Goal: Task Accomplishment & Management: Complete application form

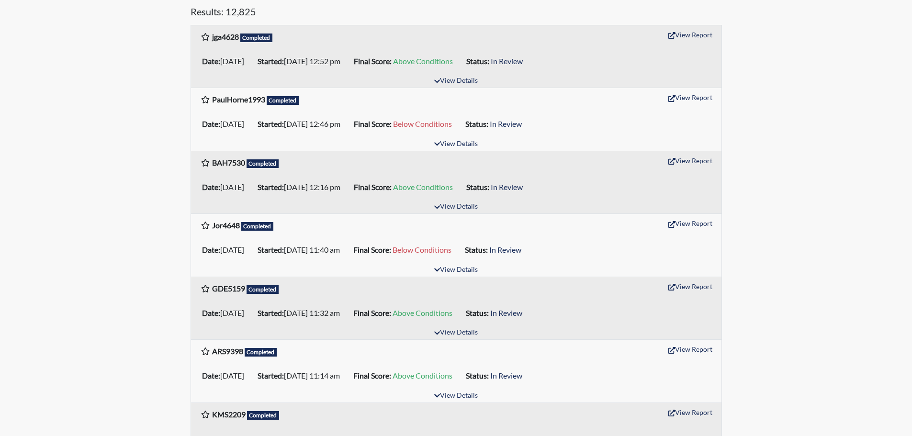
scroll to position [191, 0]
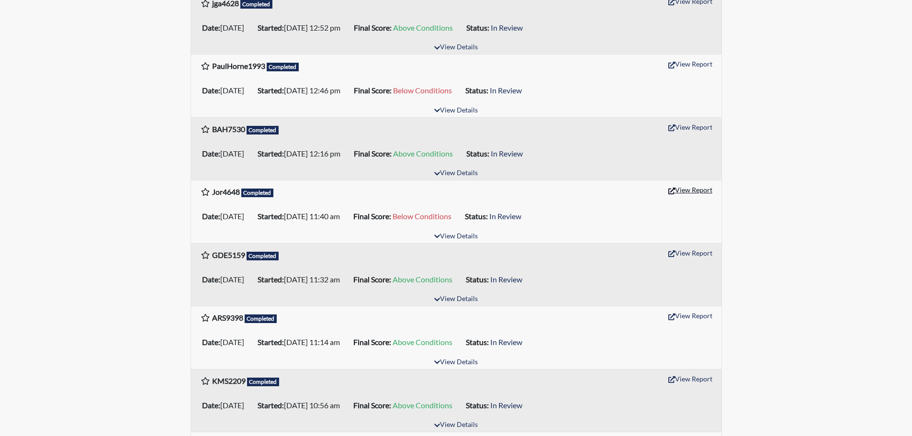
click at [692, 189] on button "View Report" at bounding box center [690, 189] width 53 height 15
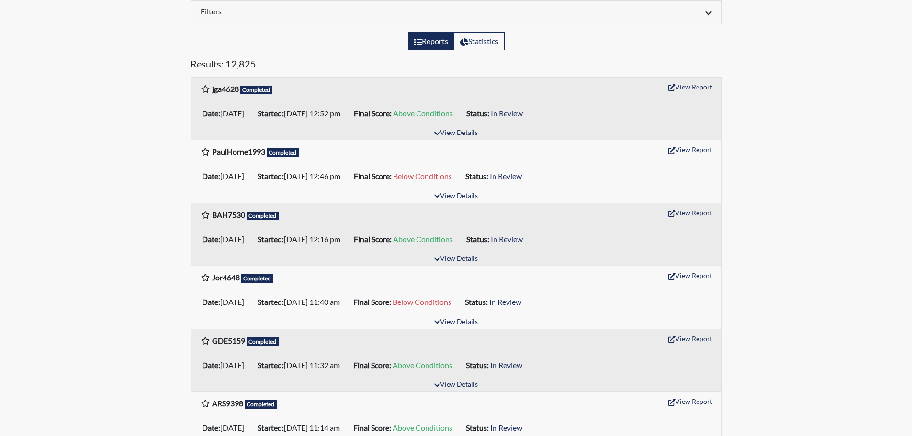
scroll to position [96, 0]
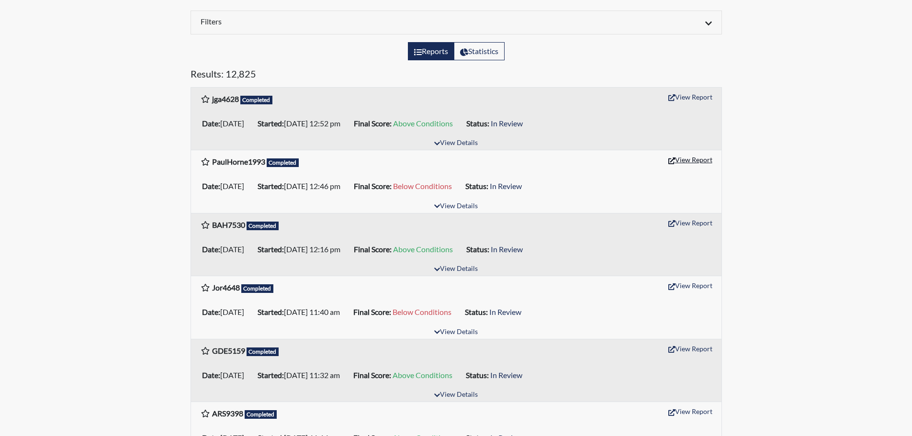
click at [703, 160] on button "View Report" at bounding box center [690, 159] width 53 height 15
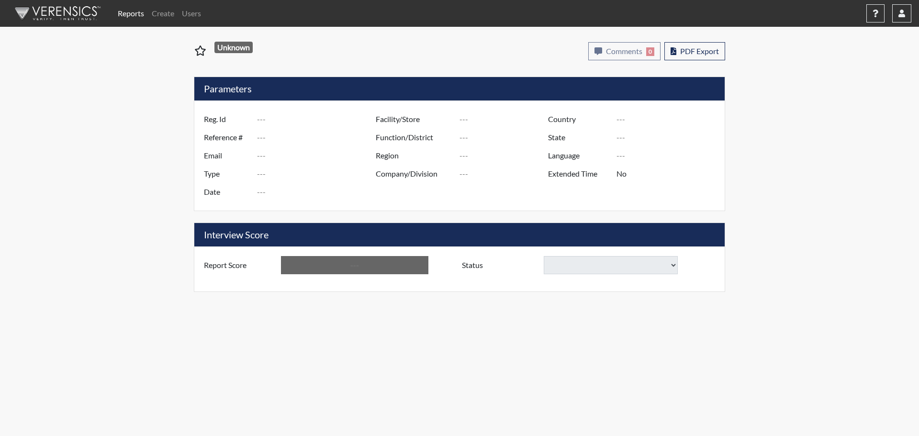
type input "Jor4648"
type input "50893"
type input "---"
type input "Corrections Pre-Employment"
type input "[DATE]"
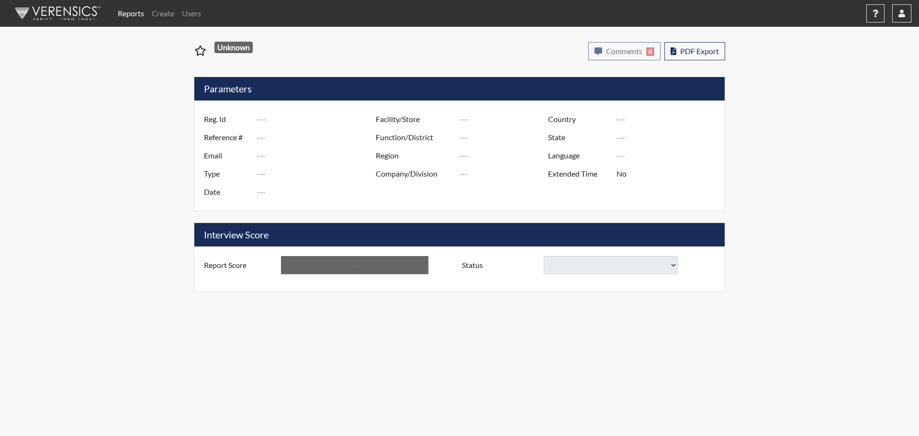
type input "GD&CP SMU*+"
type input "[GEOGRAPHIC_DATA]"
type input "[US_STATE]"
type input "English"
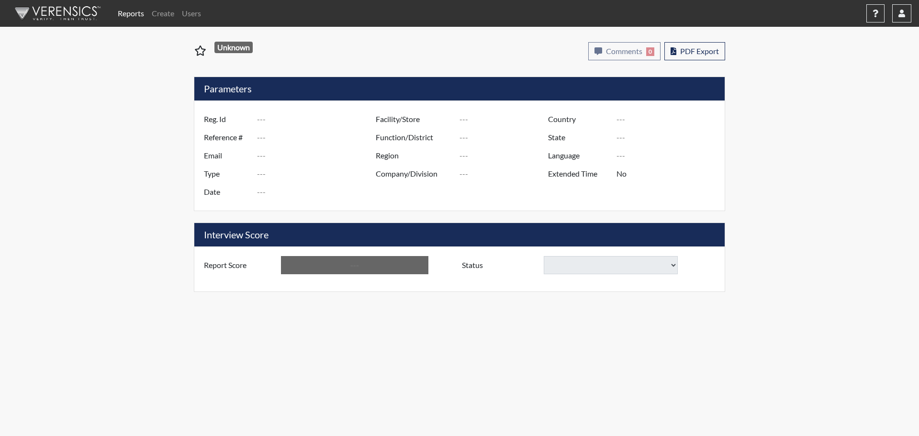
type input "Below Conditions"
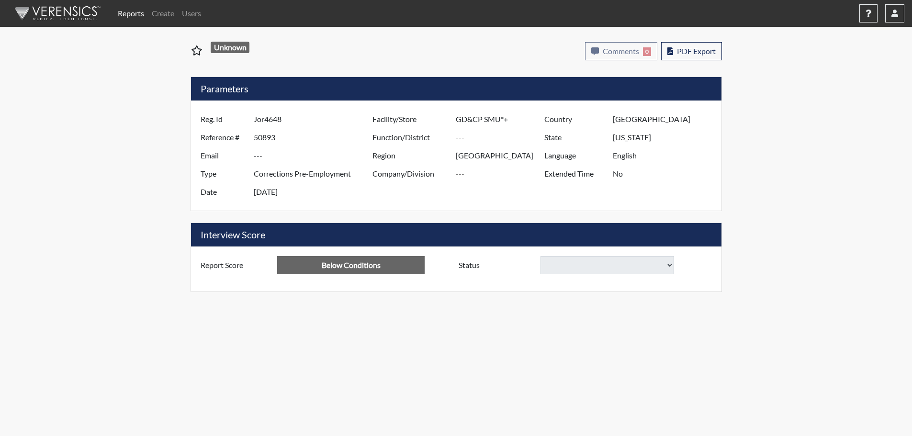
select select
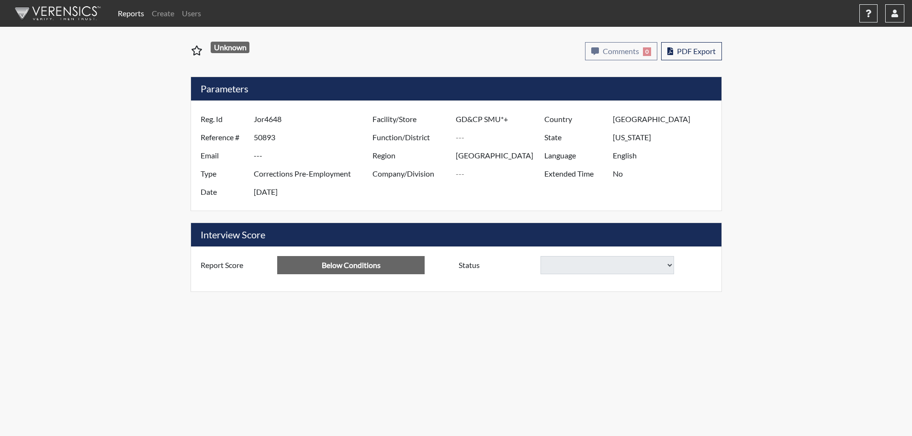
select select
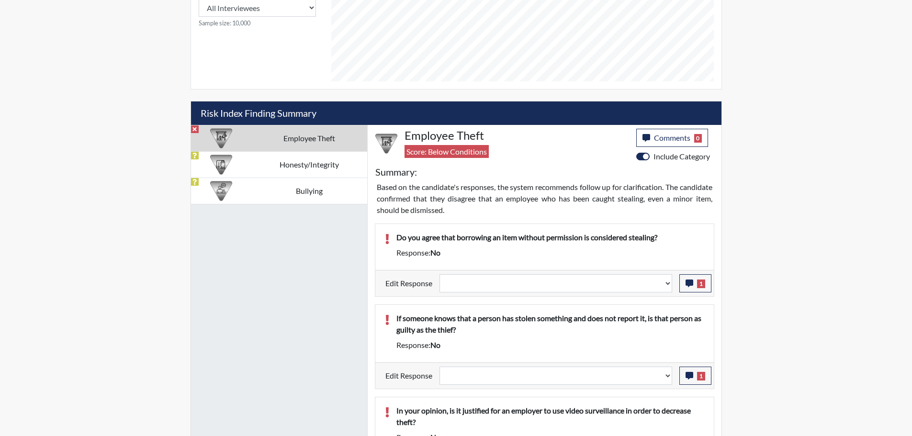
scroll to position [479, 0]
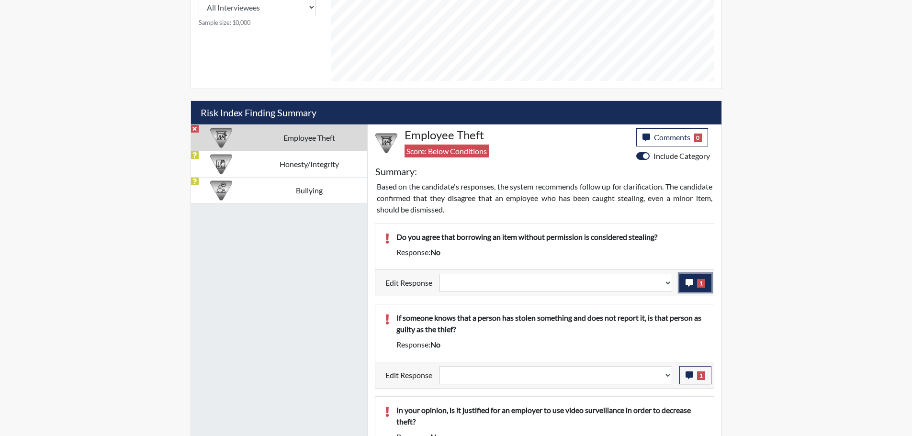
click at [691, 283] on icon "button" at bounding box center [690, 283] width 8 height 8
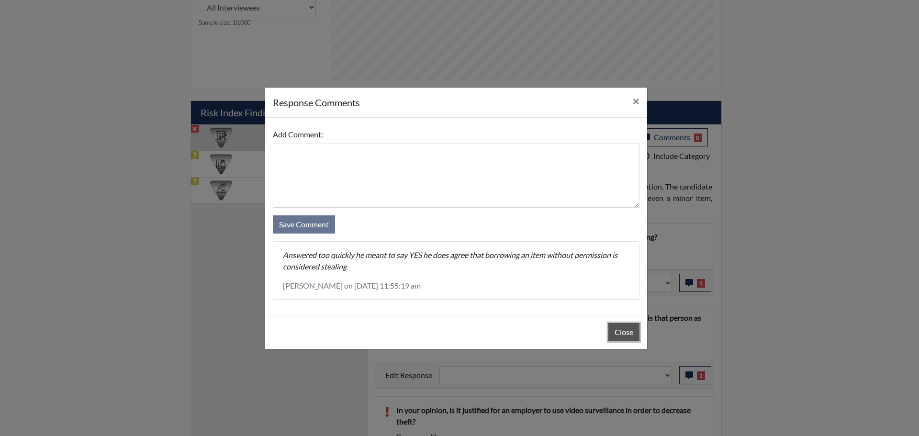
click at [624, 328] on button "Close" at bounding box center [623, 332] width 31 height 18
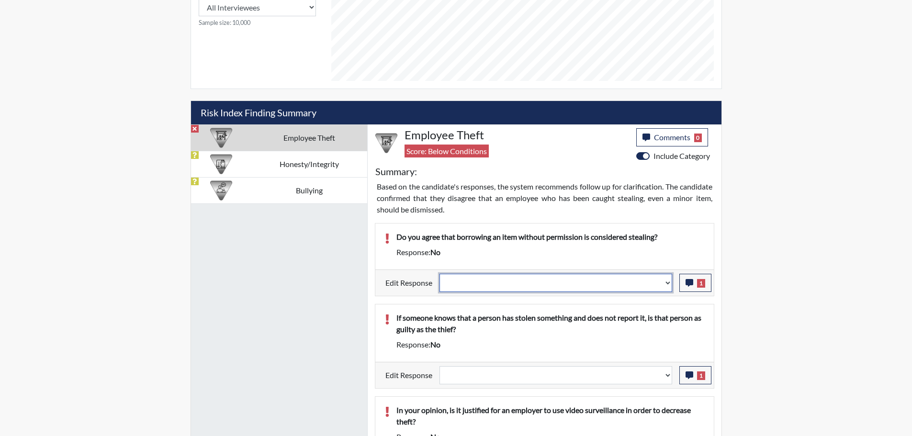
click at [670, 282] on select "Question is not relevant. Results will be updated. Reasonable explanation provi…" at bounding box center [555, 283] width 233 height 18
select select "reasonable-explanation-provided"
click at [439, 274] on select "Question is not relevant. Results will be updated. Reasonable explanation provi…" at bounding box center [555, 283] width 233 height 18
select select
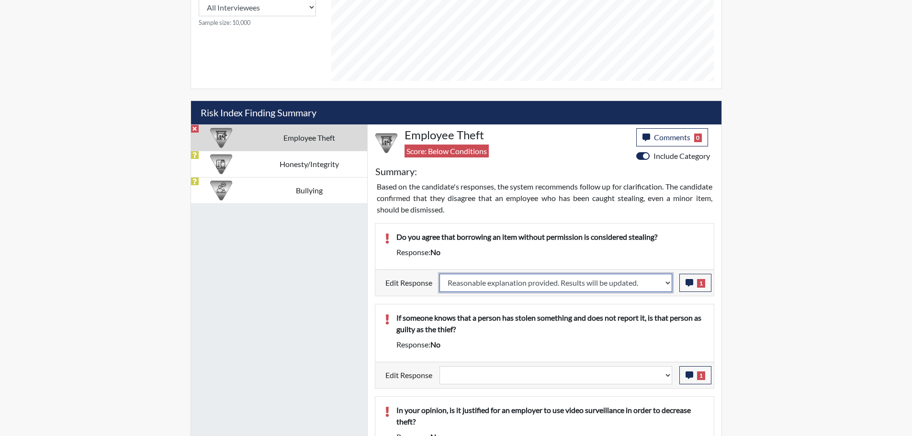
select select
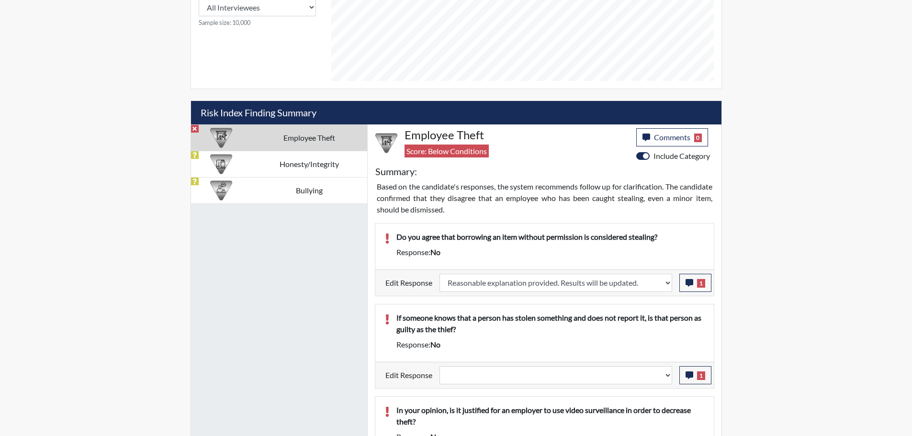
select select
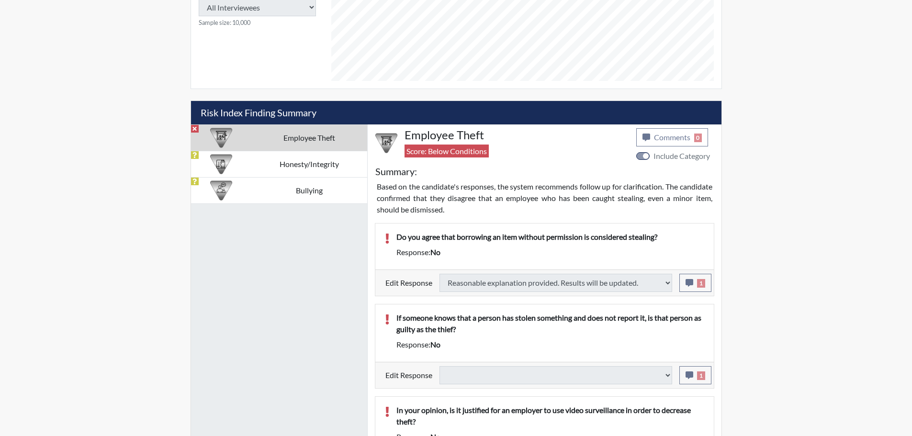
type input "Above Conditions"
select select
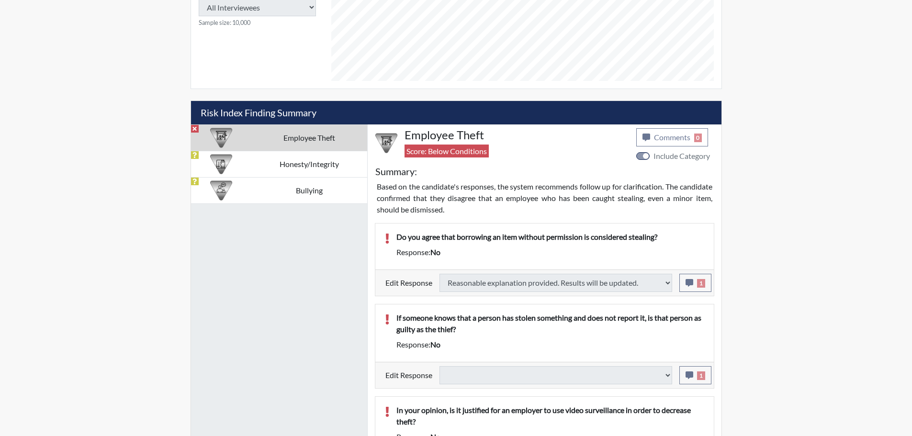
select select
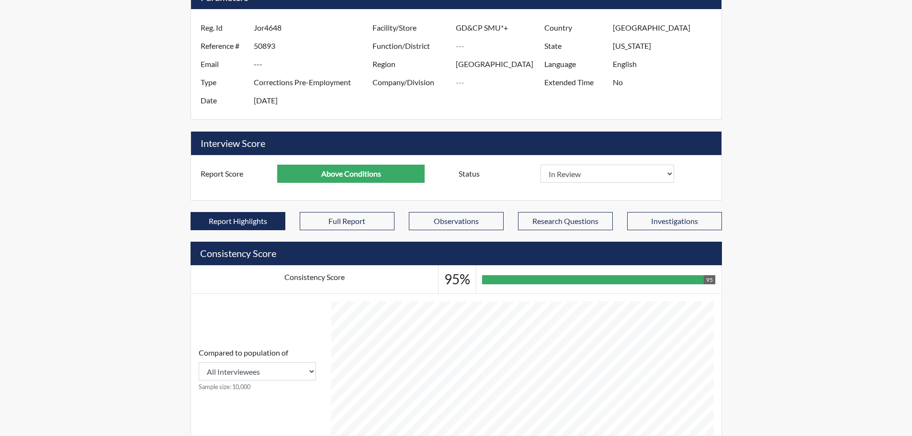
scroll to position [0, 0]
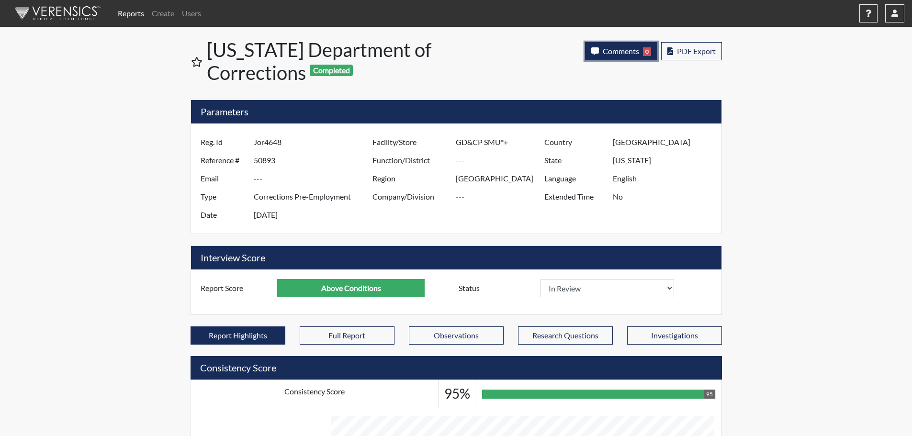
click at [621, 48] on span "Comments" at bounding box center [621, 50] width 36 height 9
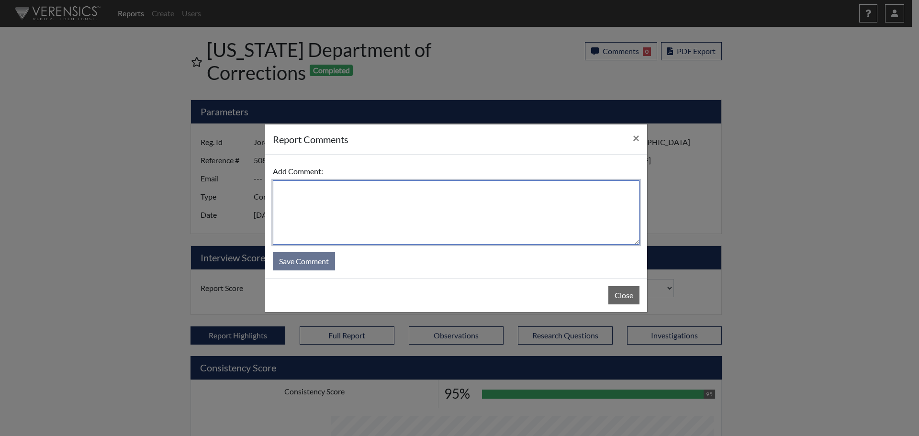
click at [427, 212] on textarea at bounding box center [456, 212] width 367 height 64
type textarea "SL [DATE]"
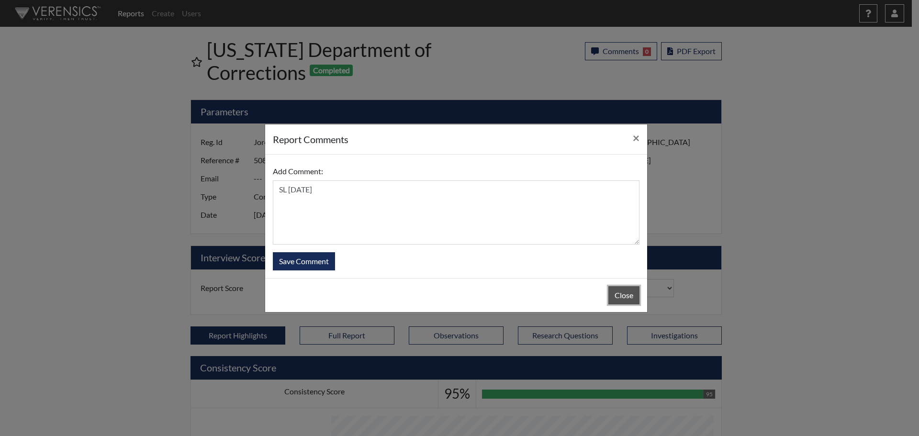
click at [616, 291] on button "Close" at bounding box center [623, 295] width 31 height 18
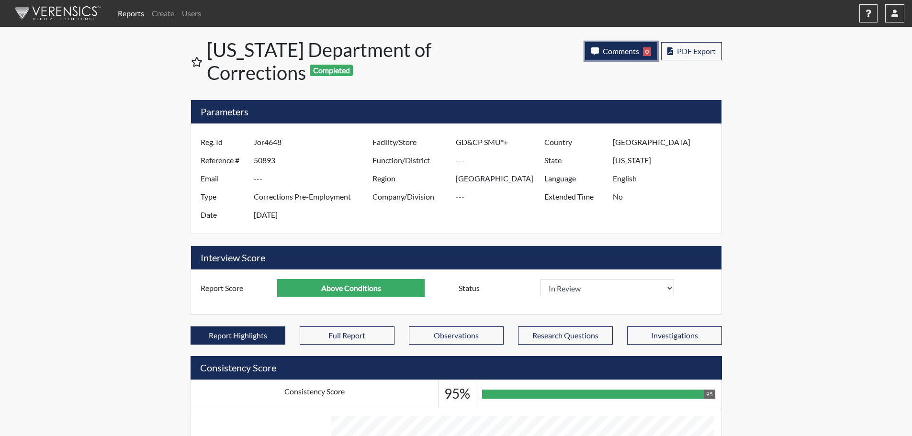
click at [612, 55] on span "Comments" at bounding box center [621, 50] width 36 height 9
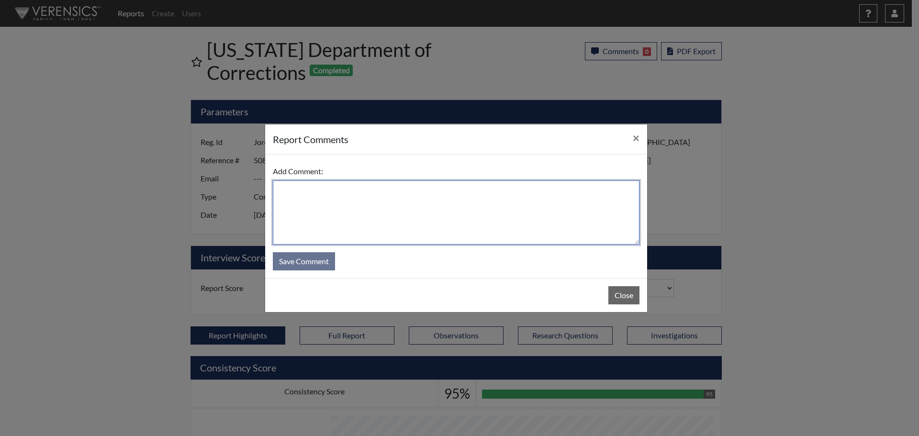
click at [556, 206] on textarea at bounding box center [456, 212] width 367 height 64
type textarea "[DATE]"
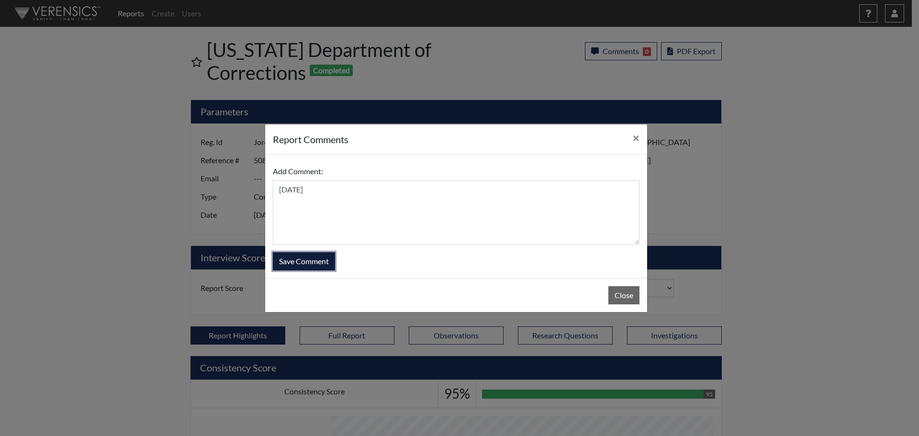
click at [318, 261] on button "Save Comment" at bounding box center [304, 261] width 62 height 18
select select
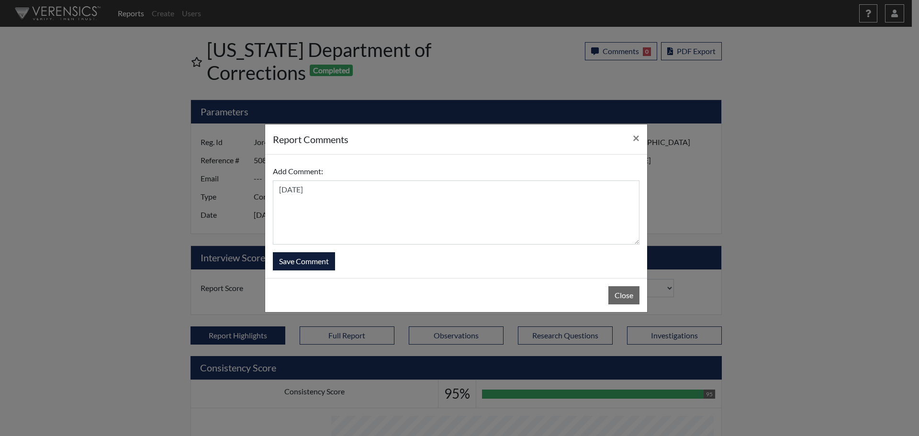
select select
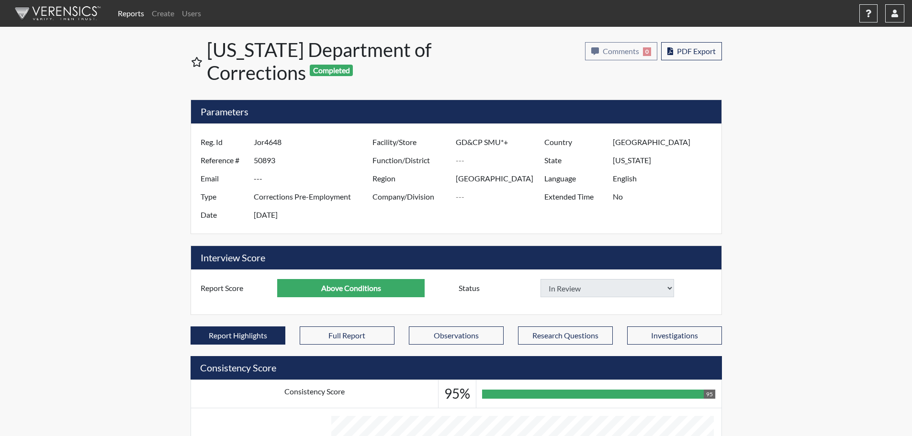
select select
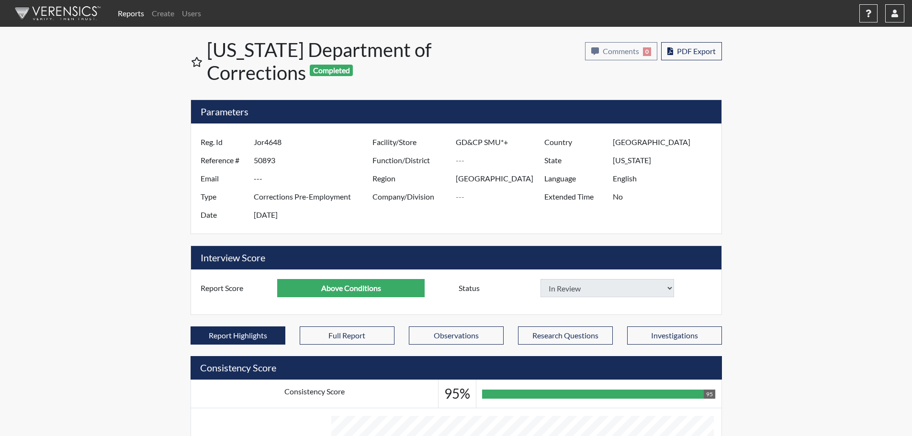
select select
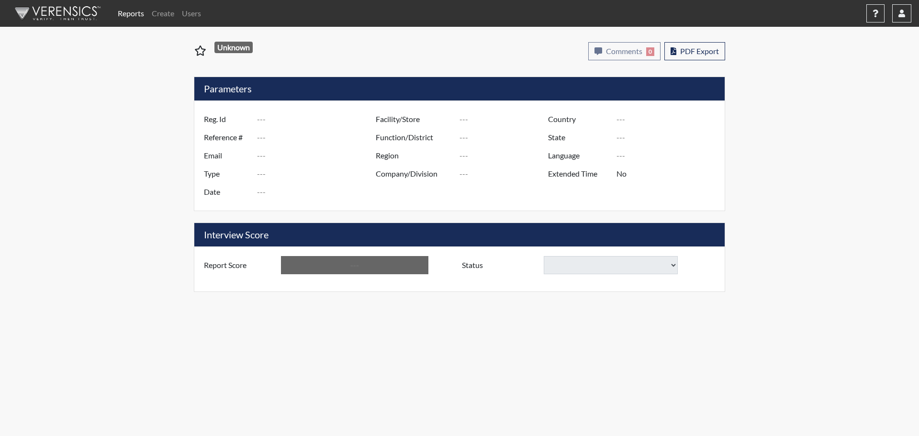
type input "PaulHorne1993"
type input "50896"
type input "---"
type input "Corrections Pre-Employment"
type input "Aug 22, 2025"
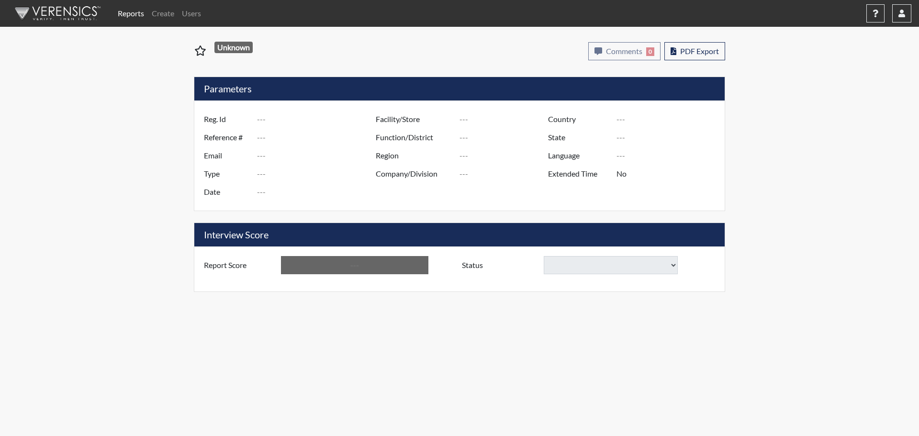
type input "[PERSON_NAME]"
type input "[GEOGRAPHIC_DATA]"
type input "[US_STATE]"
type input "English"
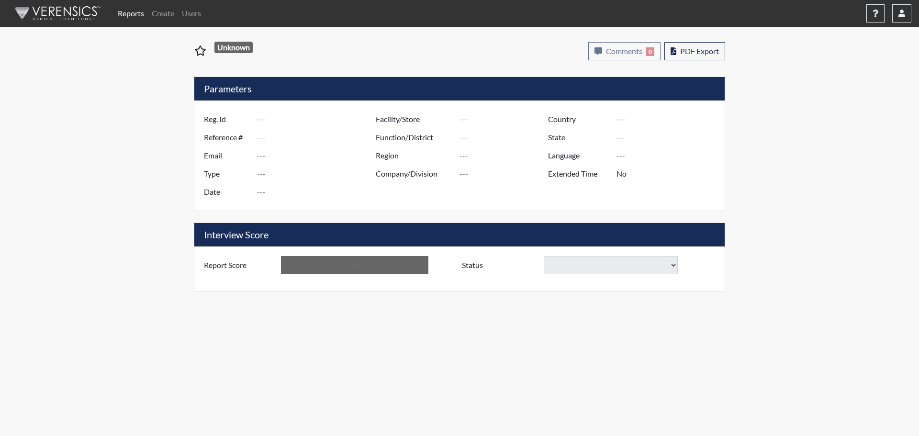
type input "Below Conditions"
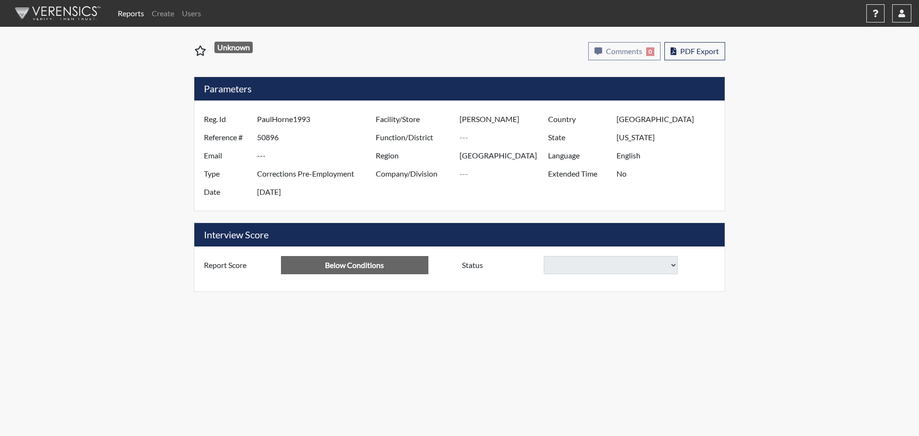
select select
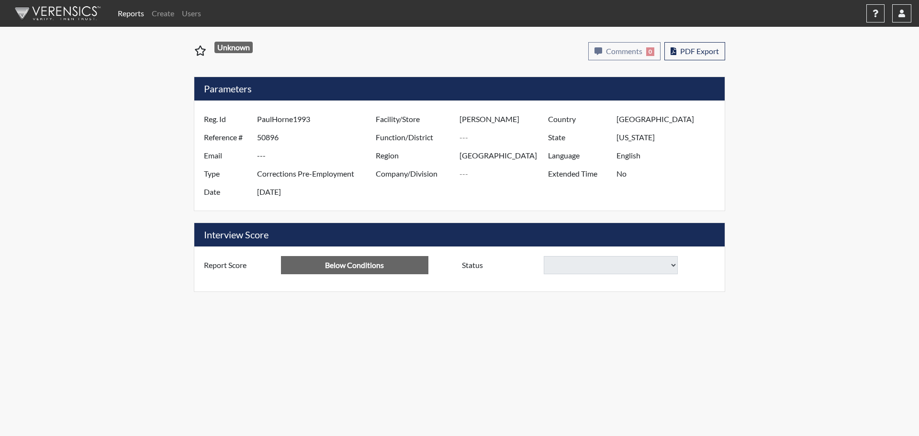
select select
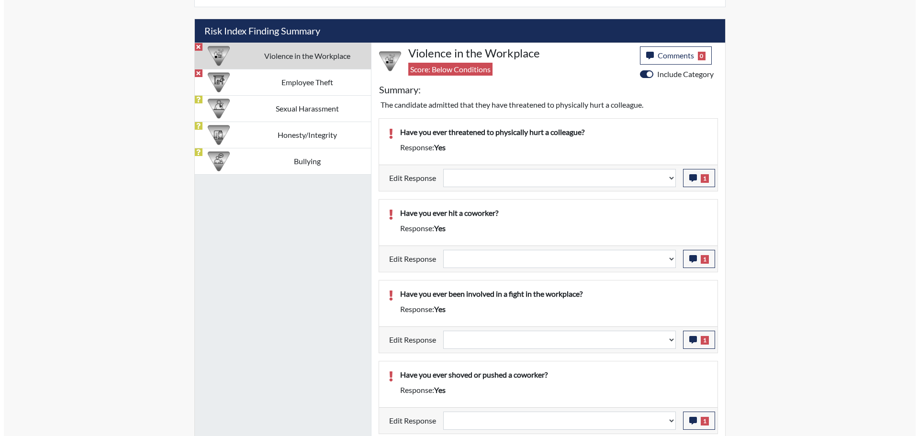
scroll to position [560, 0]
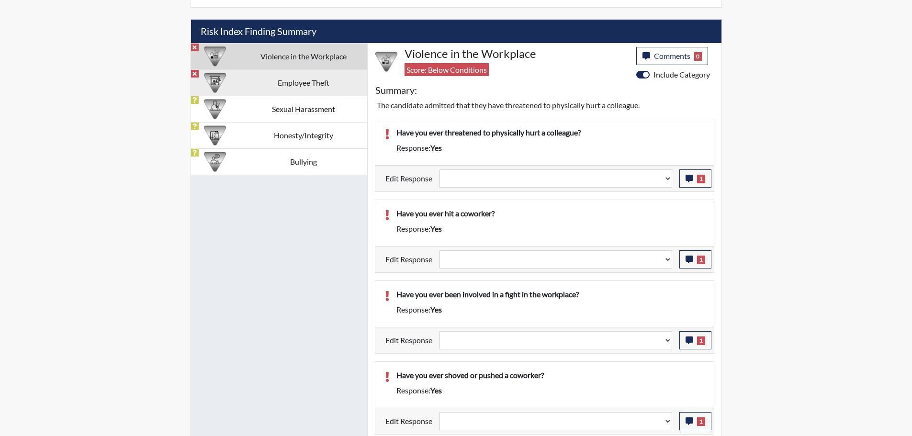
click at [303, 85] on td "Employee Theft" at bounding box center [302, 82] width 127 height 26
select select
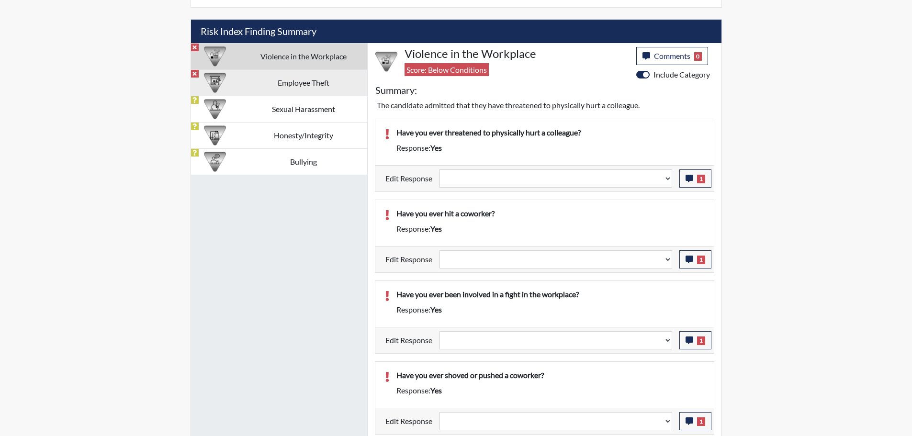
select select
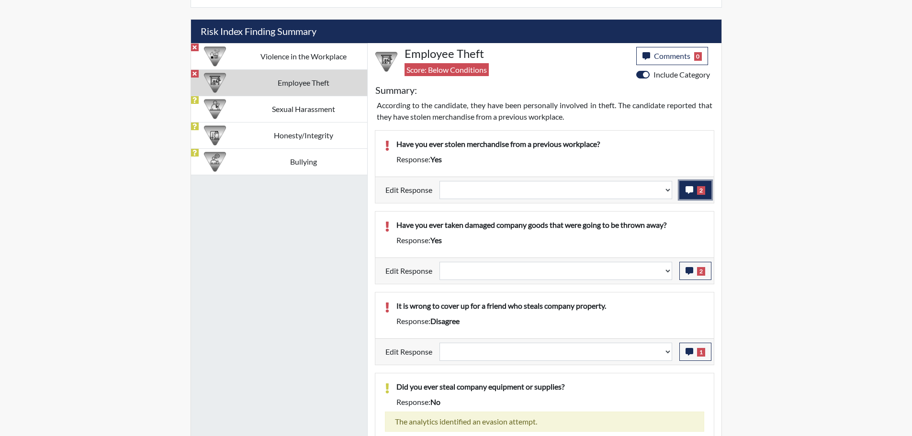
click at [690, 189] on icon "button" at bounding box center [690, 190] width 8 height 8
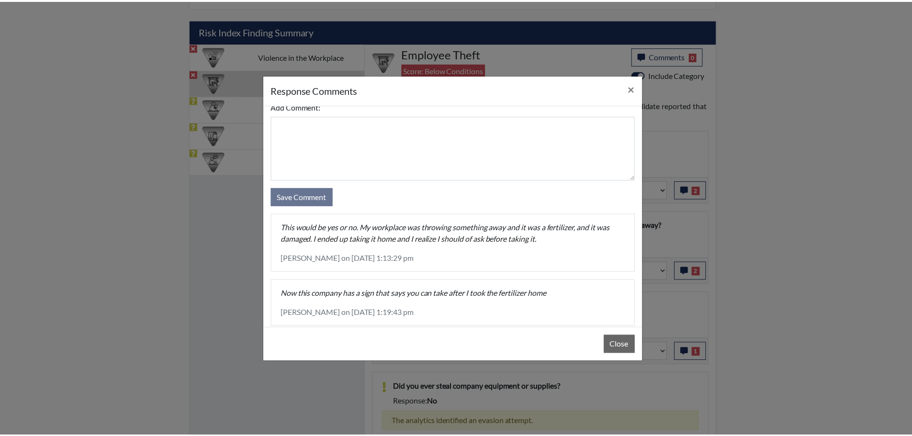
scroll to position [30, 0]
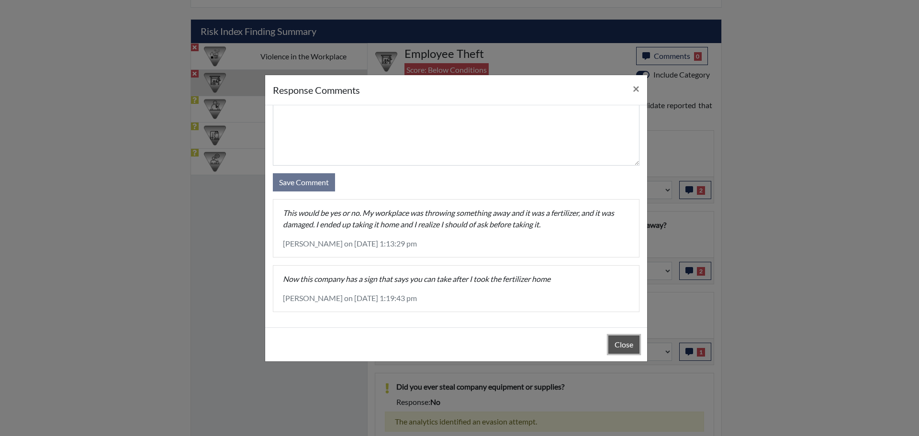
click at [629, 345] on button "Close" at bounding box center [623, 345] width 31 height 18
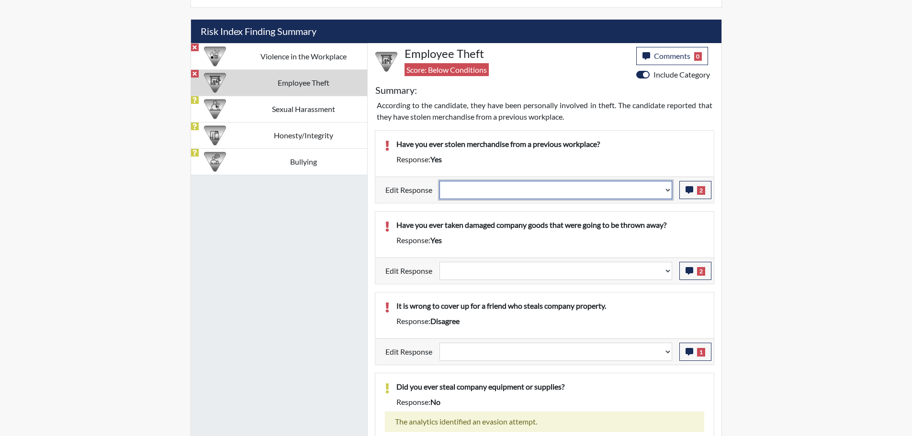
click at [669, 188] on select "Question is not relevant. Results will be updated. Reasonable explanation provi…" at bounding box center [555, 190] width 233 height 18
select select "reasonable-explanation-provided"
click at [439, 181] on select "Question is not relevant. Results will be updated. Reasonable explanation provi…" at bounding box center [555, 190] width 233 height 18
select select
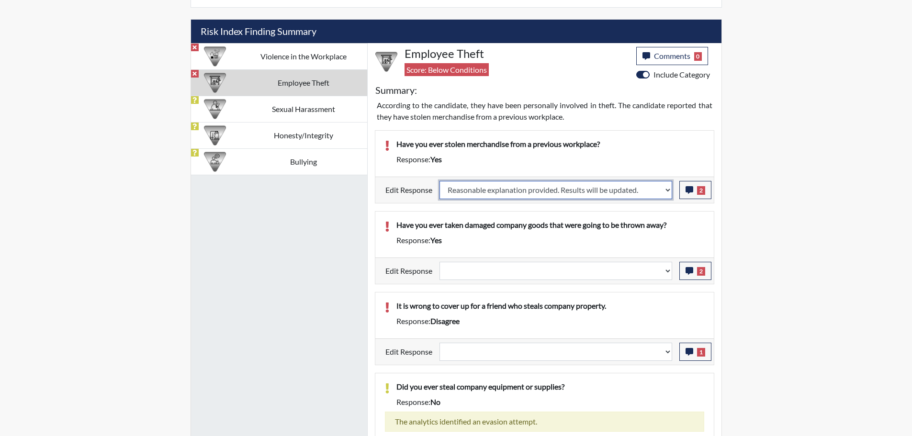
select select
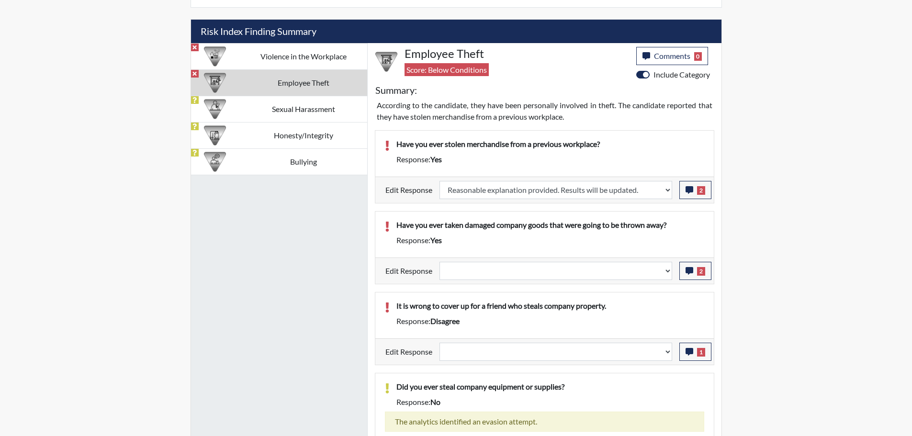
select select
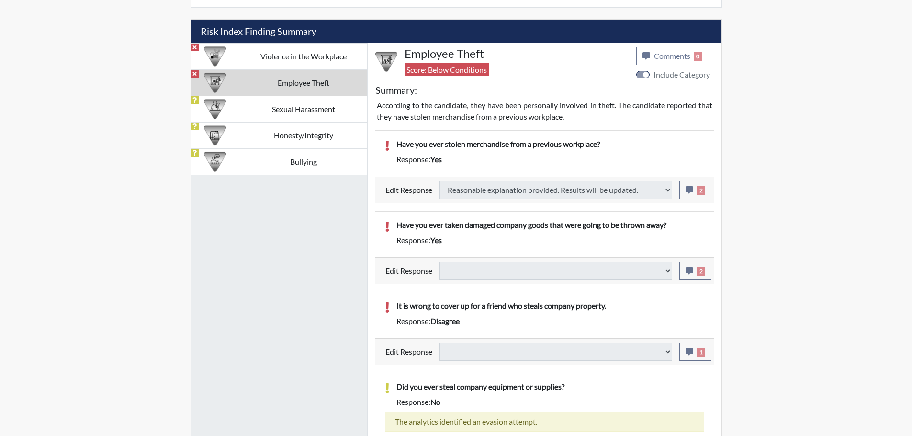
select select
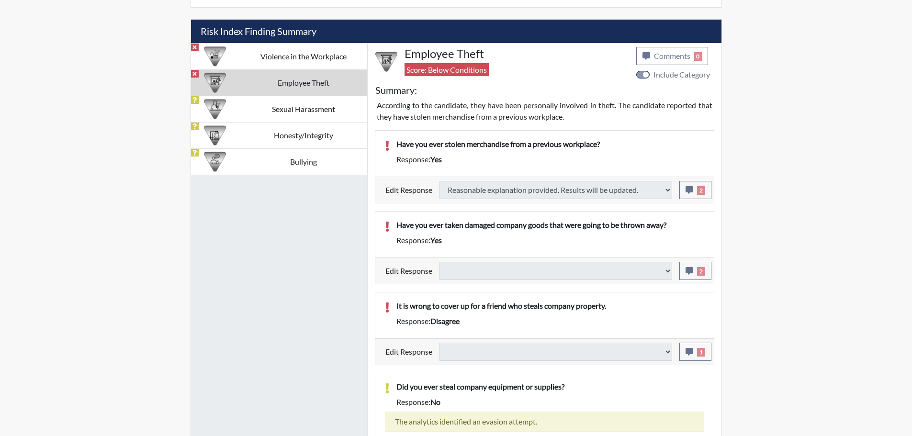
select select
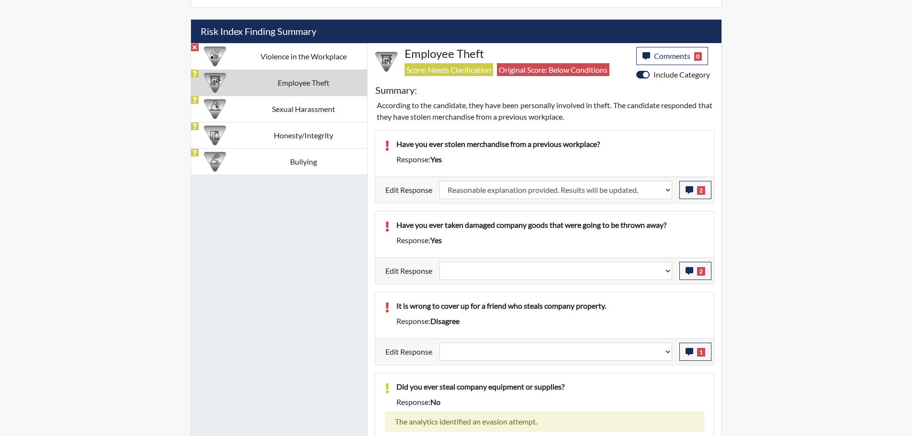
scroll to position [159, 398]
click at [313, 62] on td "Violence in the Workplace" at bounding box center [302, 56] width 127 height 26
select select
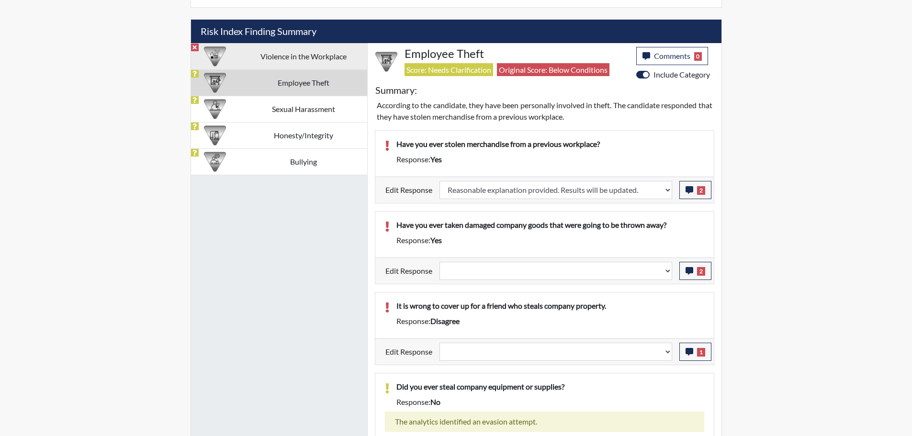
select select
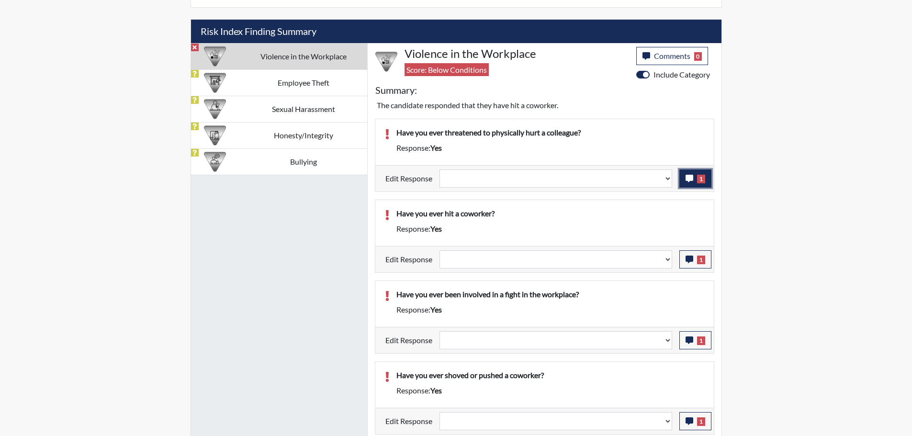
click at [693, 173] on button "1" at bounding box center [695, 178] width 32 height 18
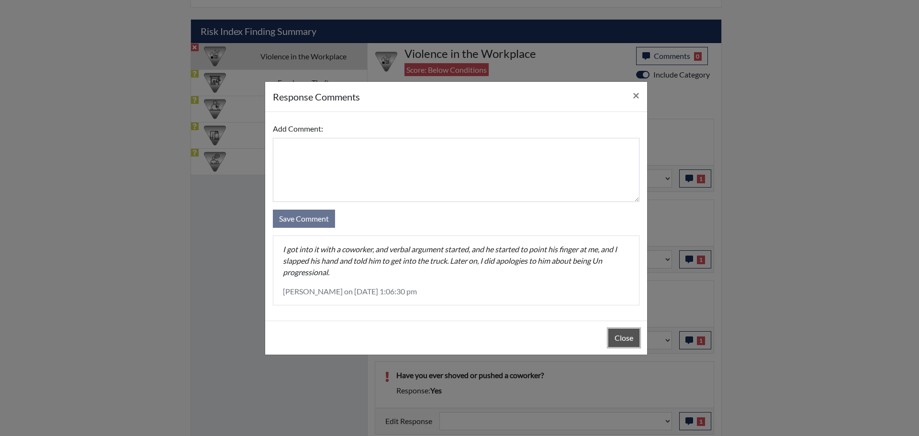
click at [622, 342] on button "Close" at bounding box center [623, 338] width 31 height 18
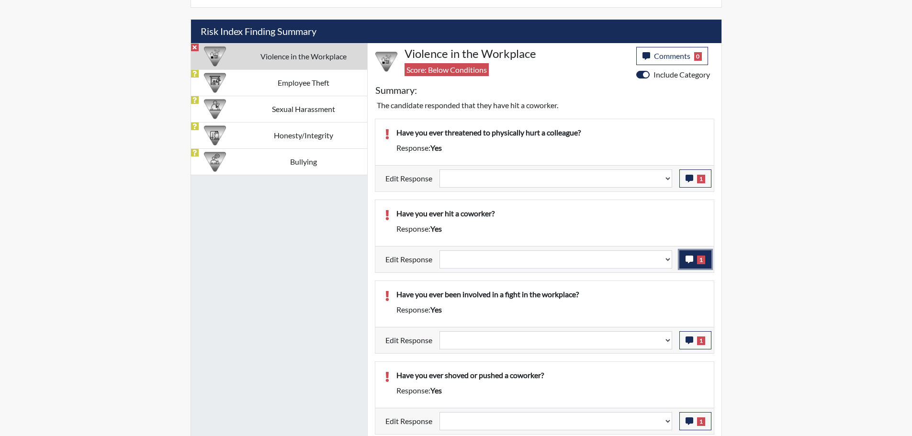
click at [686, 256] on icon "button" at bounding box center [690, 260] width 8 height 8
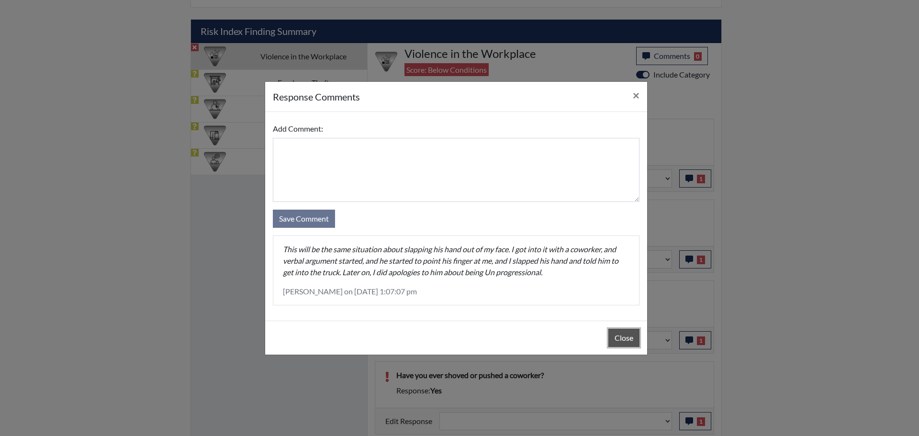
click at [627, 337] on button "Close" at bounding box center [623, 338] width 31 height 18
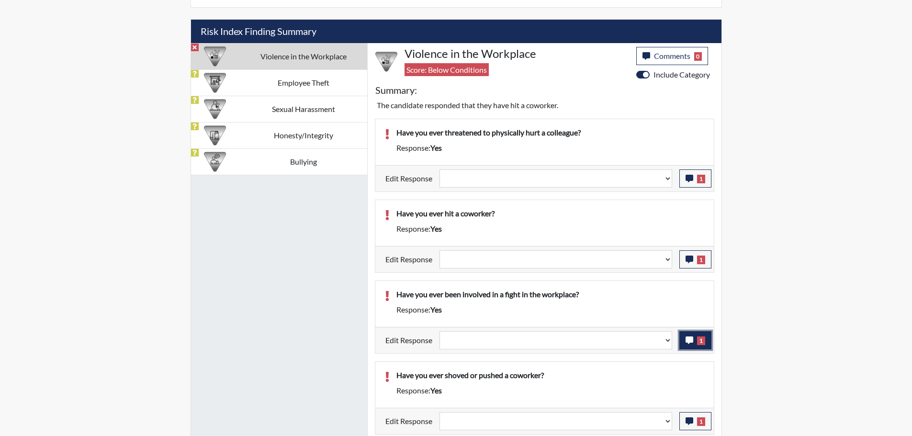
click at [688, 342] on icon "button" at bounding box center [690, 341] width 8 height 8
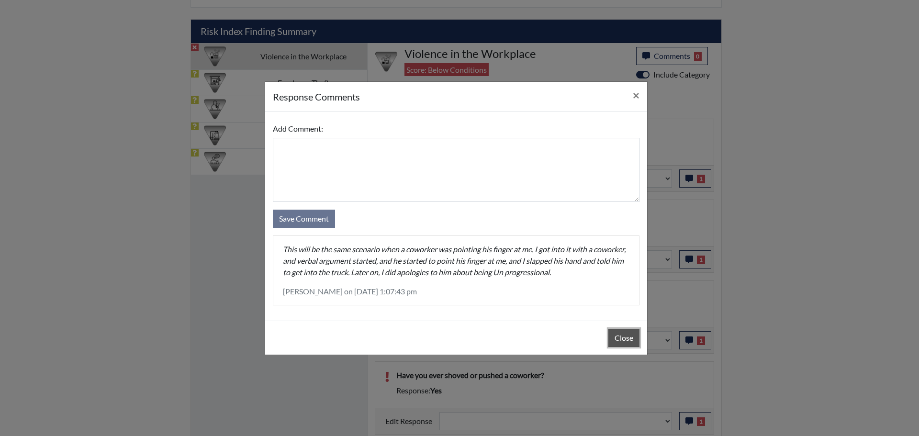
click at [627, 339] on button "Close" at bounding box center [623, 338] width 31 height 18
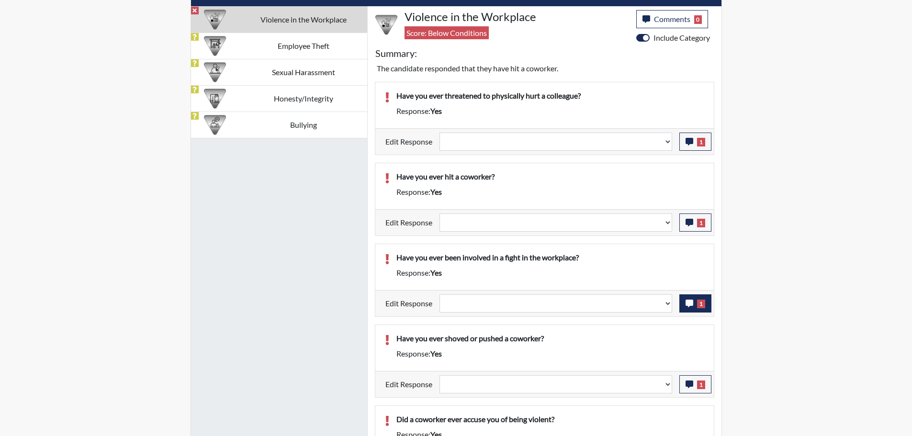
scroll to position [608, 0]
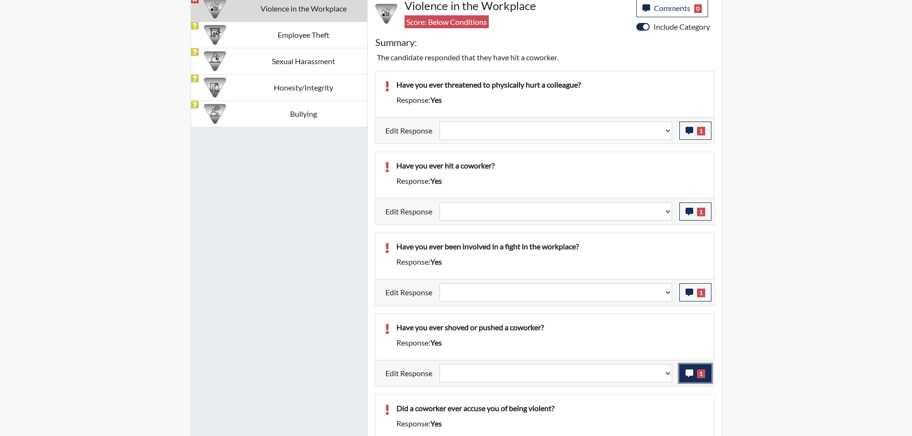
click at [689, 371] on icon "button" at bounding box center [690, 374] width 8 height 8
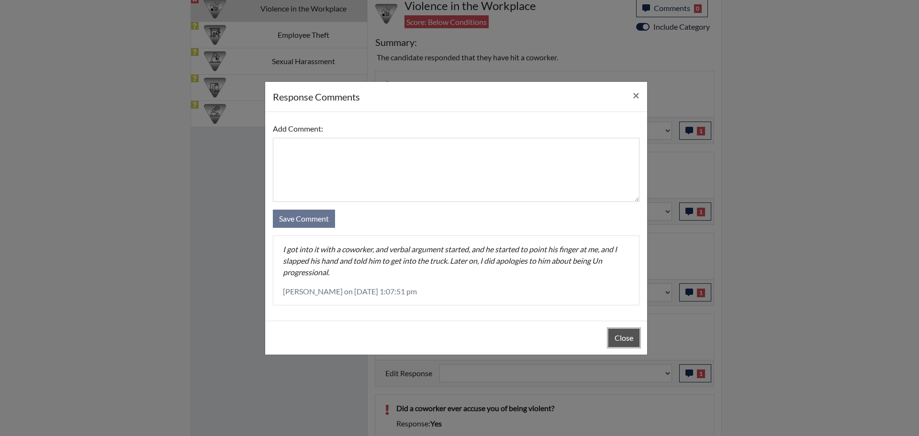
click at [630, 338] on button "Close" at bounding box center [623, 338] width 31 height 18
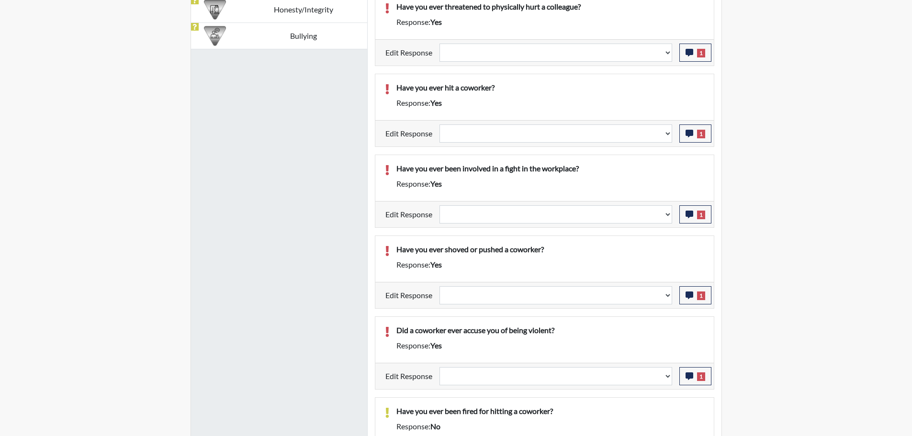
scroll to position [752, 0]
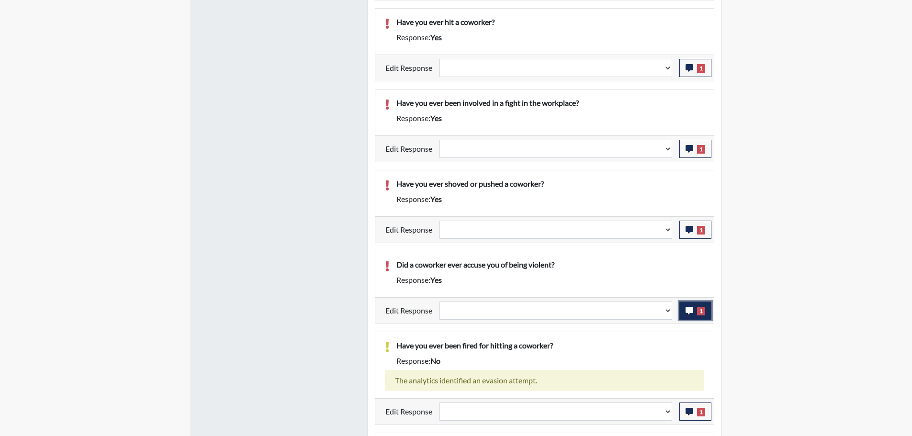
click at [690, 309] on icon "button" at bounding box center [690, 311] width 8 height 8
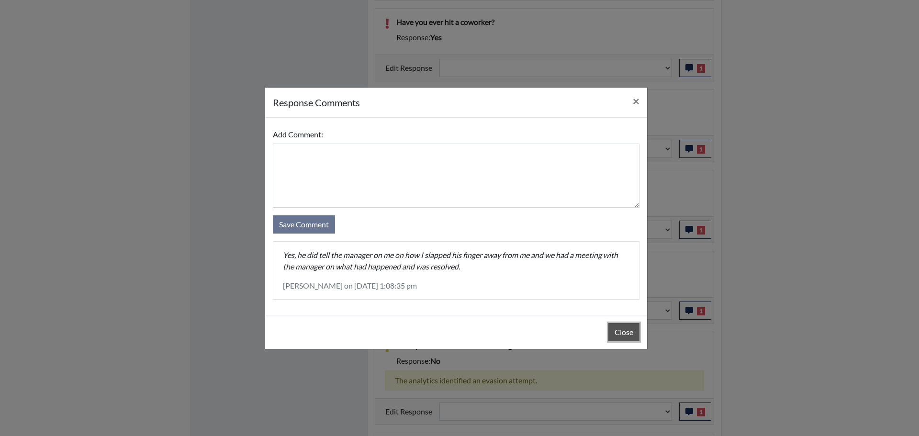
click at [619, 336] on button "Close" at bounding box center [623, 332] width 31 height 18
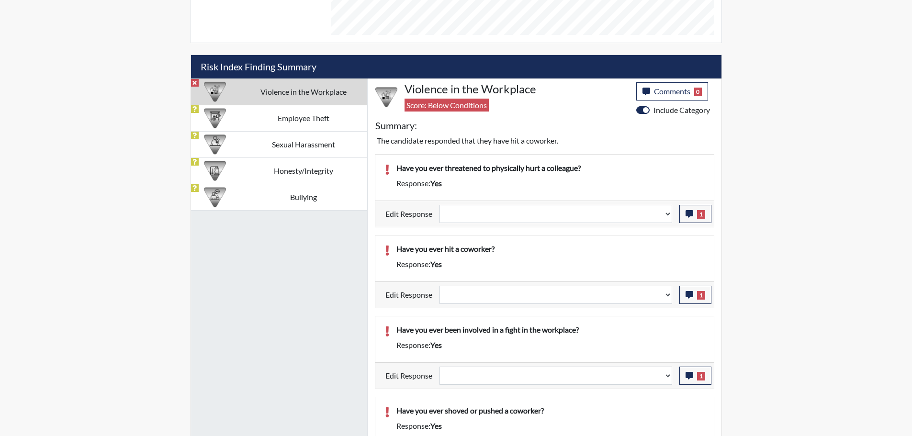
scroll to position [512, 0]
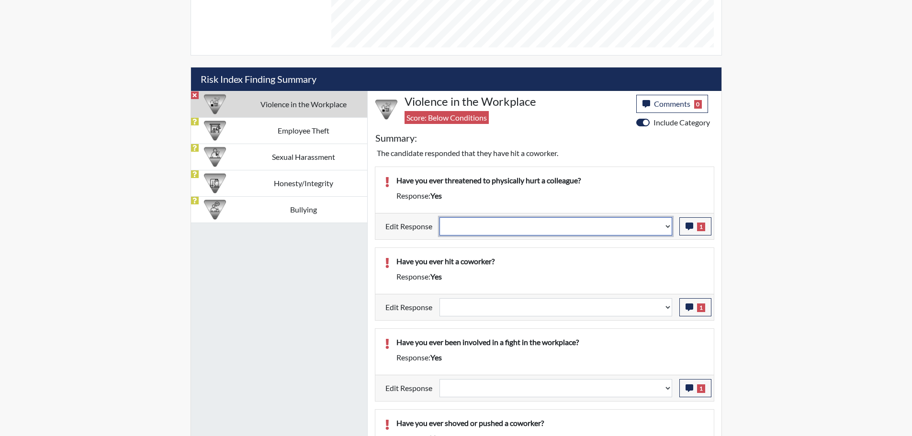
click at [666, 228] on select "Question is not relevant. Results will be updated. Reasonable explanation provi…" at bounding box center [555, 226] width 233 height 18
select select "reasonable-explanation-provided"
click at [439, 217] on select "Question is not relevant. Results will be updated. Reasonable explanation provi…" at bounding box center [555, 226] width 233 height 18
select select
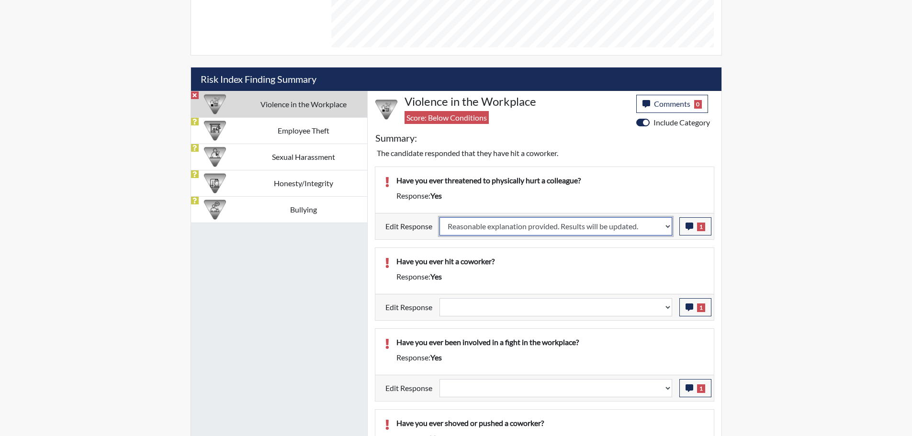
select select
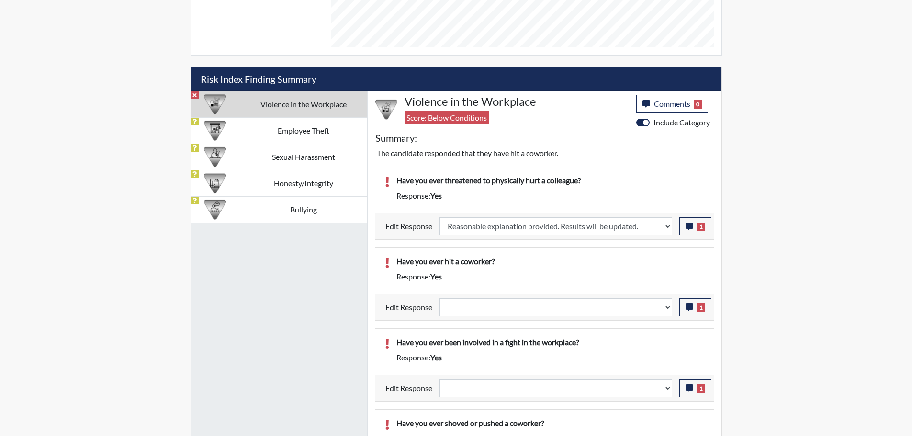
select select
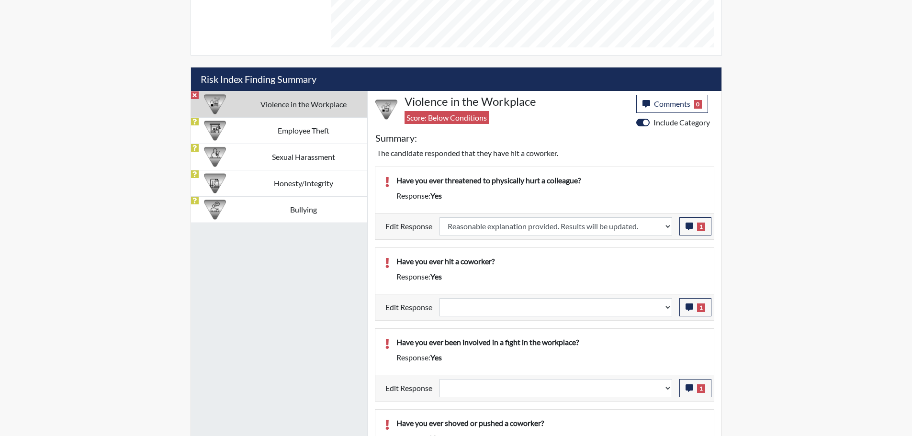
select select
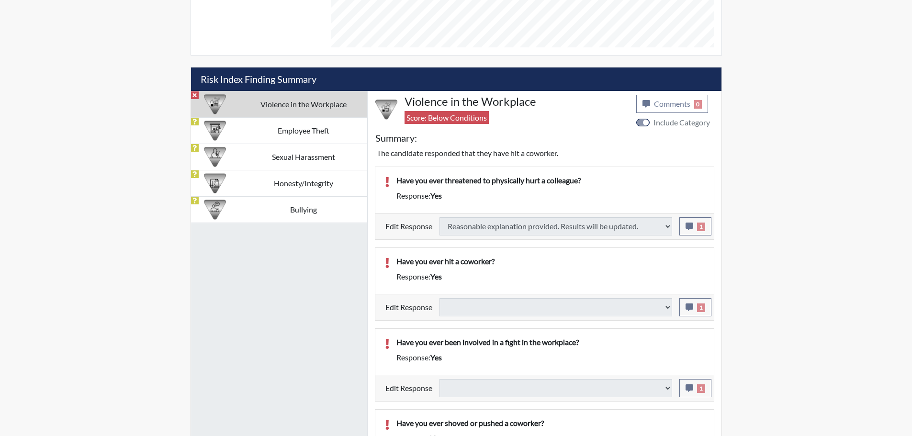
select select
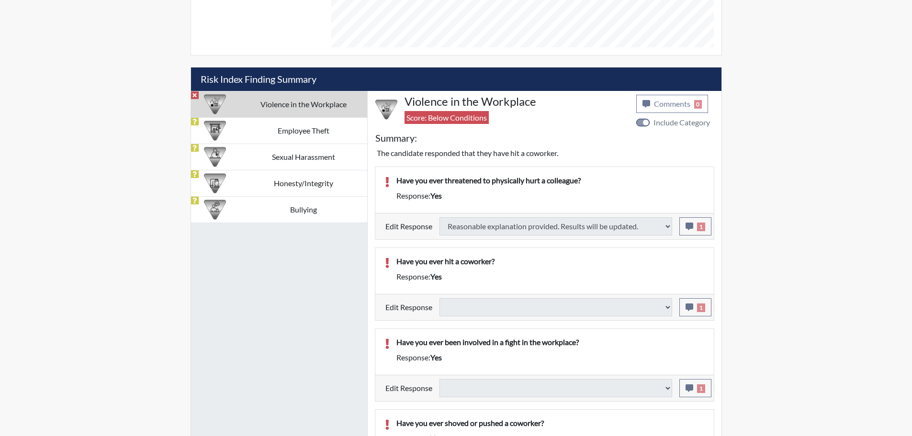
select select
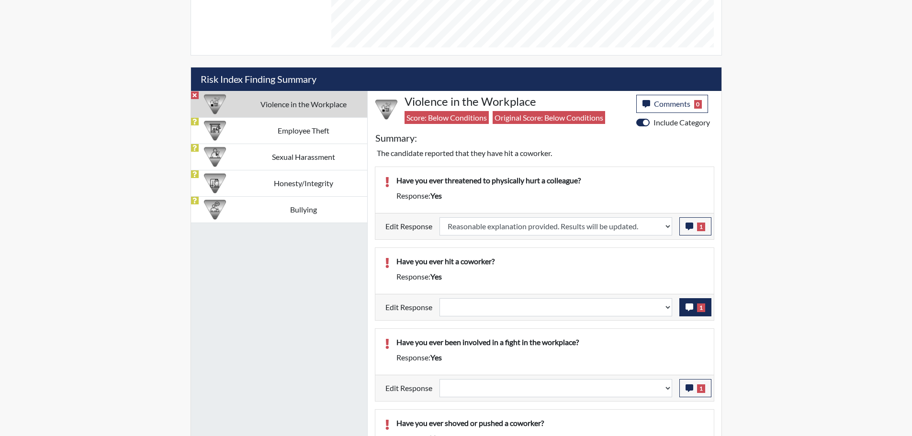
scroll to position [159, 398]
click at [667, 307] on select "Question is not relevant. Results will be updated. Reasonable explanation provi…" at bounding box center [555, 307] width 233 height 18
select select "reasonable-explanation-provided"
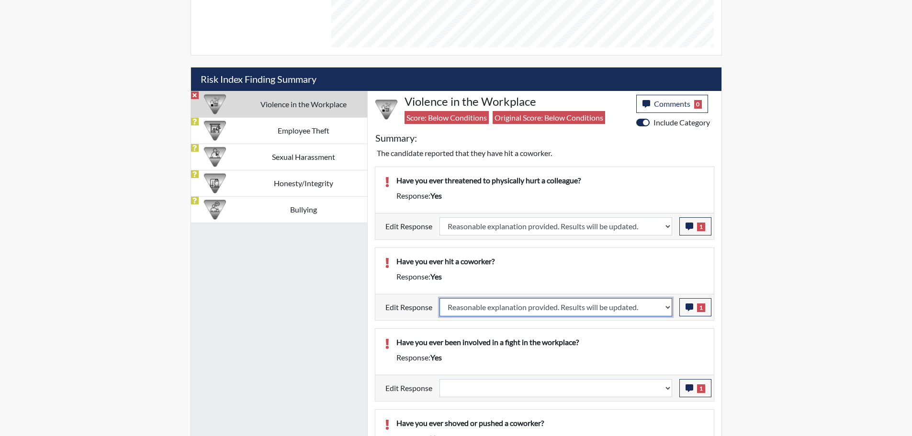
click at [439, 298] on select "Question is not relevant. Results will be updated. Reasonable explanation provi…" at bounding box center [555, 307] width 233 height 18
select select
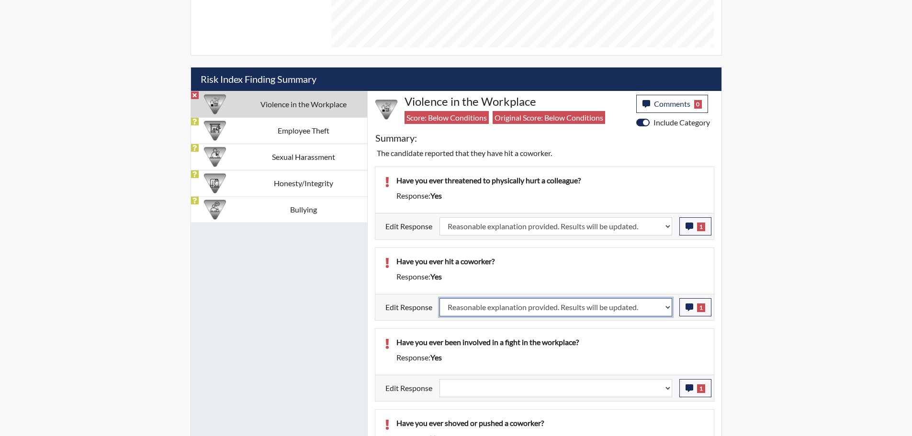
select select
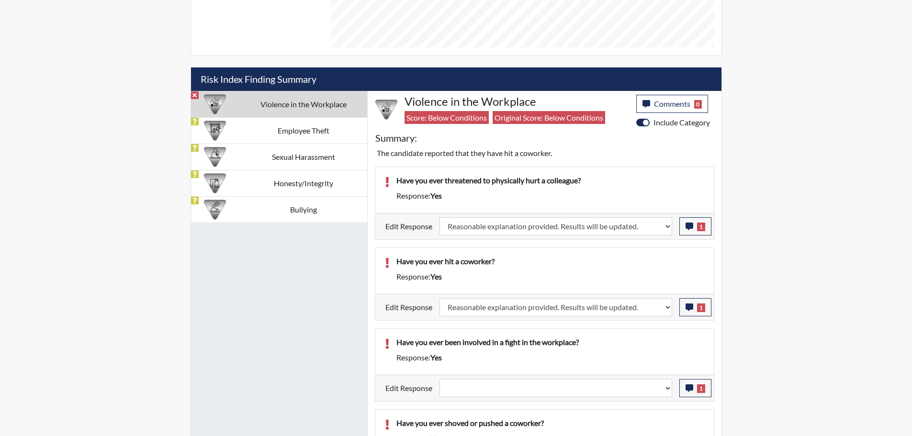
select select
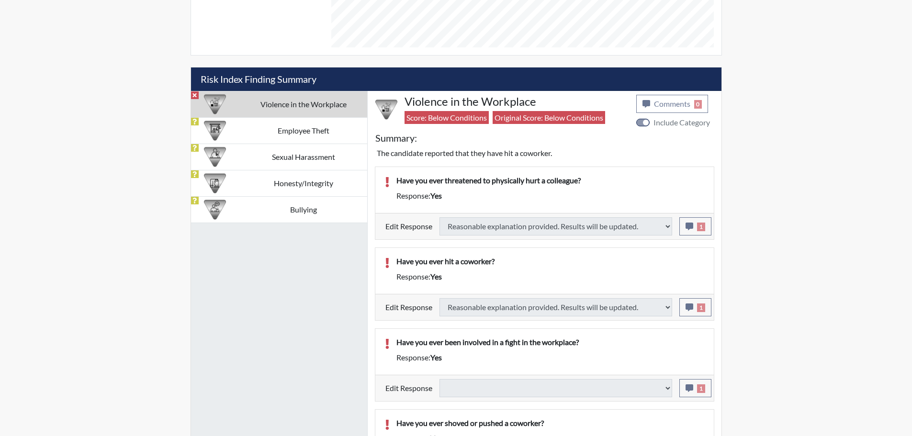
select select
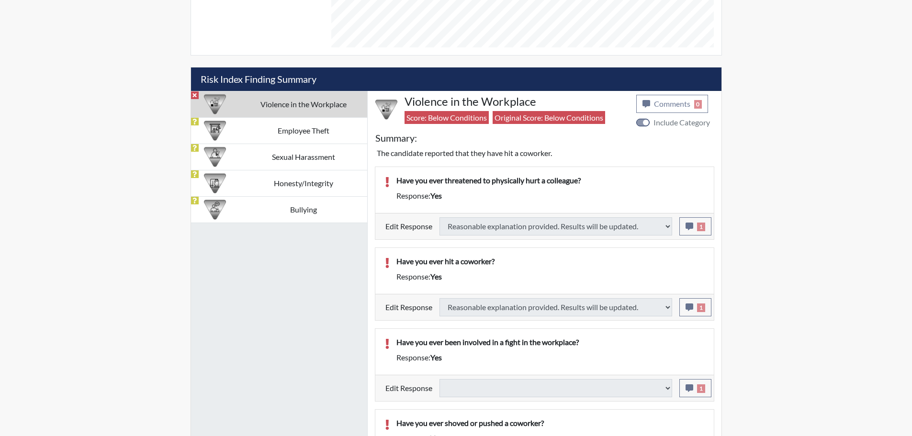
select select
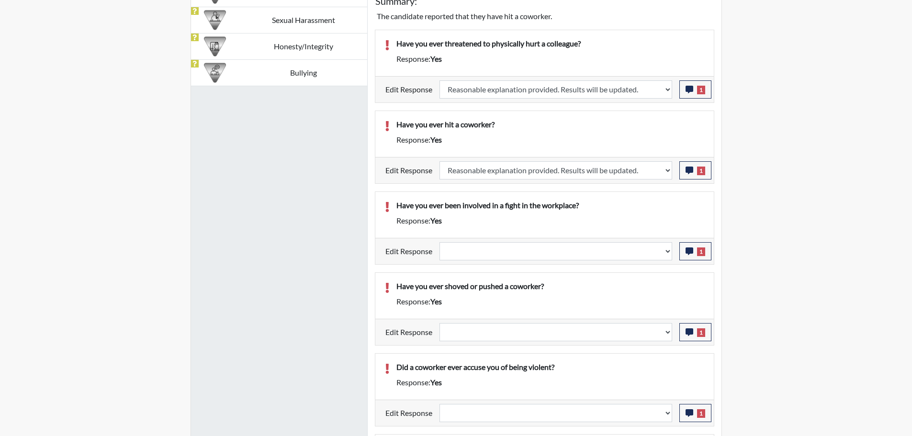
scroll to position [656, 0]
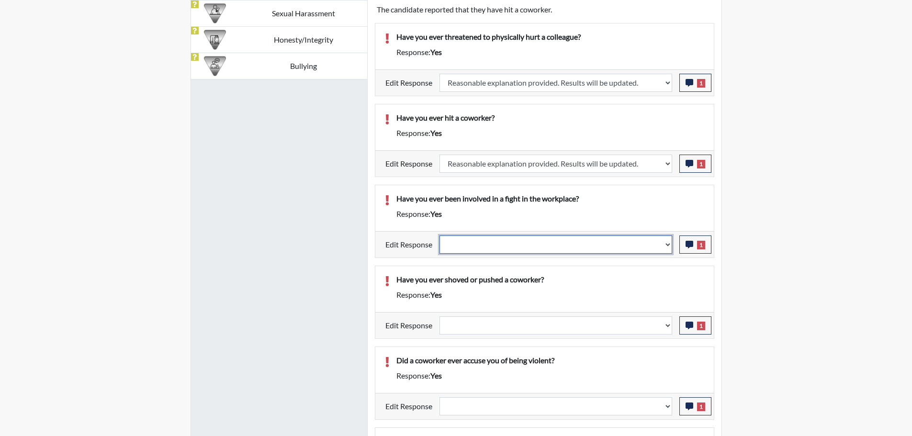
click at [668, 247] on select "Question is not relevant. Results will be updated. Reasonable explanation provi…" at bounding box center [555, 245] width 233 height 18
select select "reasonable-explanation-provided"
click at [439, 236] on select "Question is not relevant. Results will be updated. Reasonable explanation provi…" at bounding box center [555, 245] width 233 height 18
select select
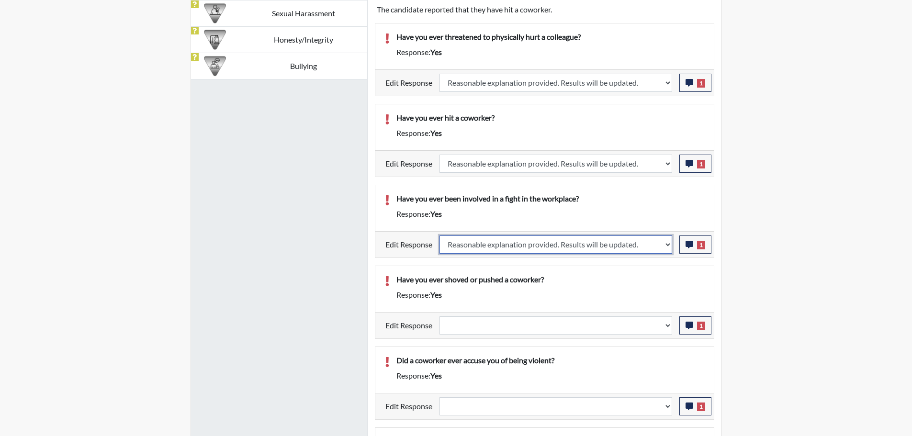
select select
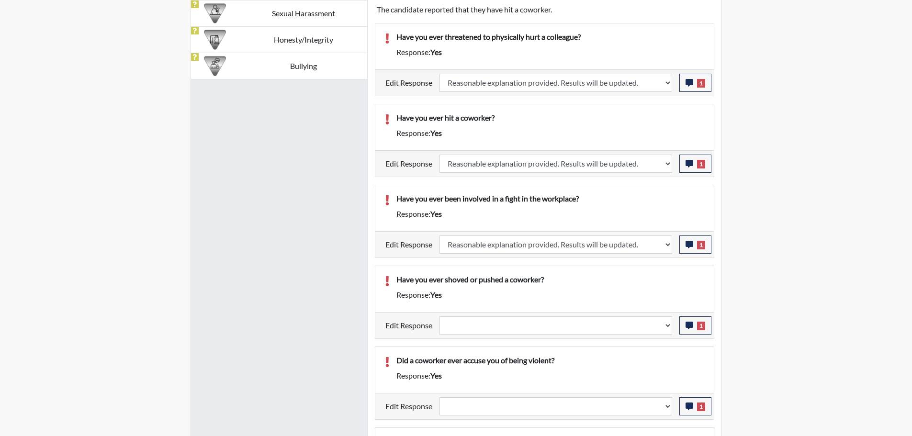
select select
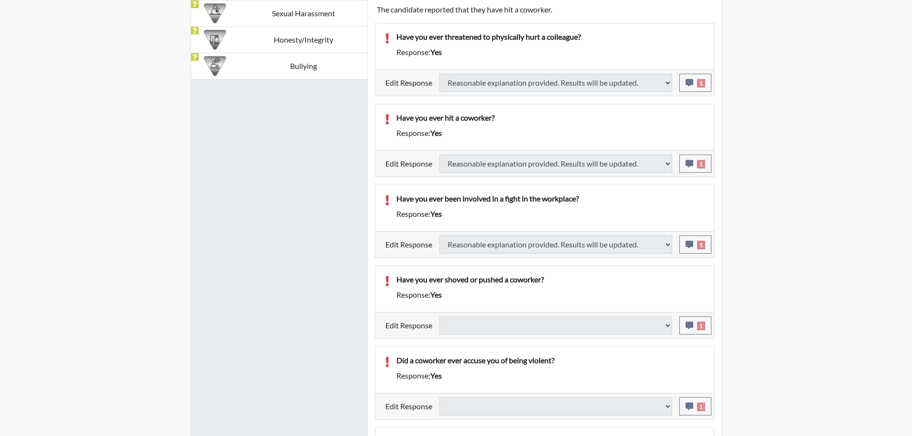
type input "Above Conditions"
select select
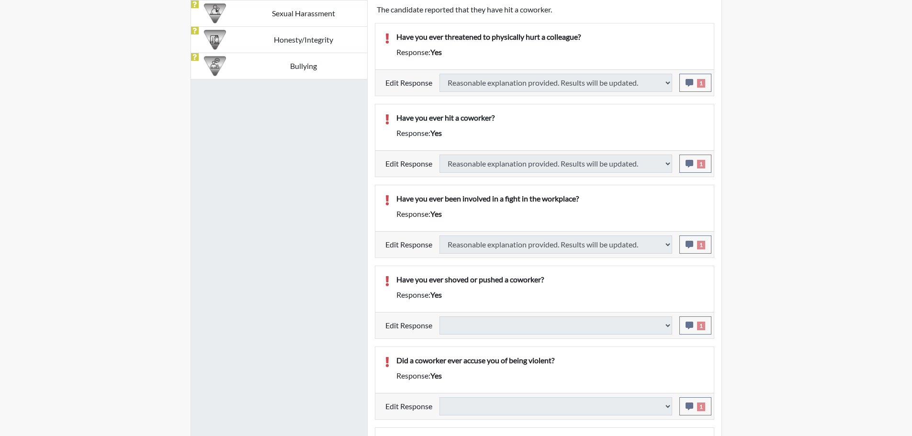
select select
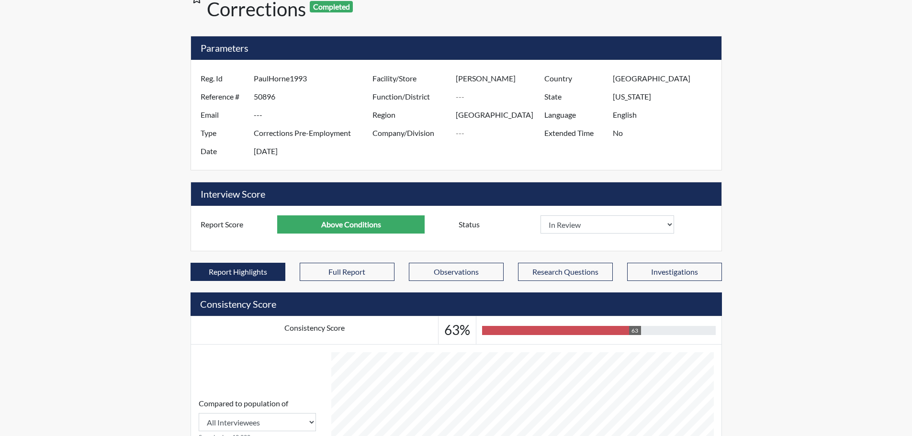
scroll to position [0, 0]
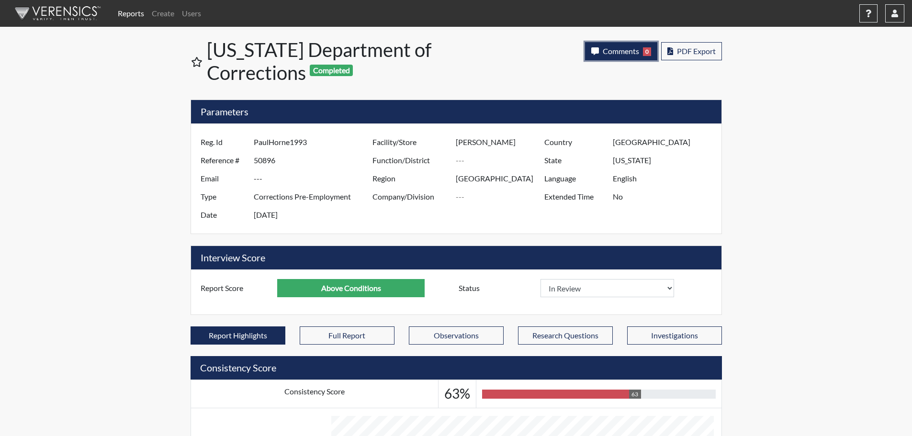
click at [627, 49] on span "Comments" at bounding box center [621, 50] width 36 height 9
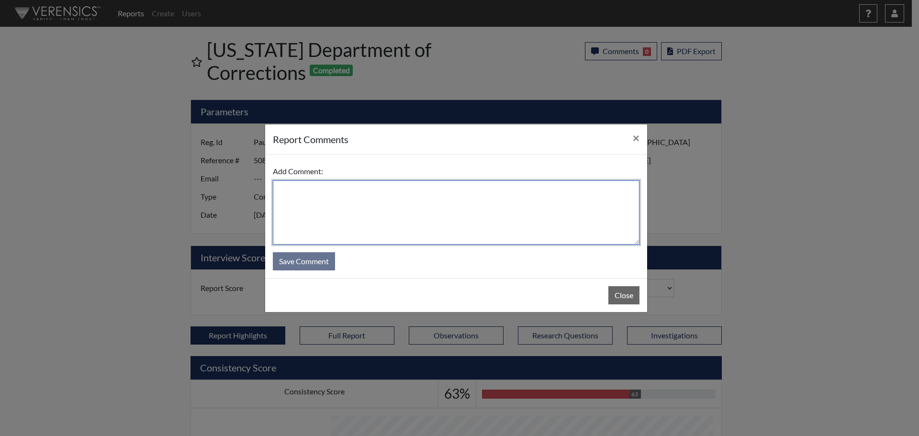
click at [478, 204] on textarea at bounding box center [456, 212] width 367 height 64
click at [285, 190] on textarea "Sl 8/22/25" at bounding box center [456, 212] width 367 height 64
type textarea "SL [DATE]"
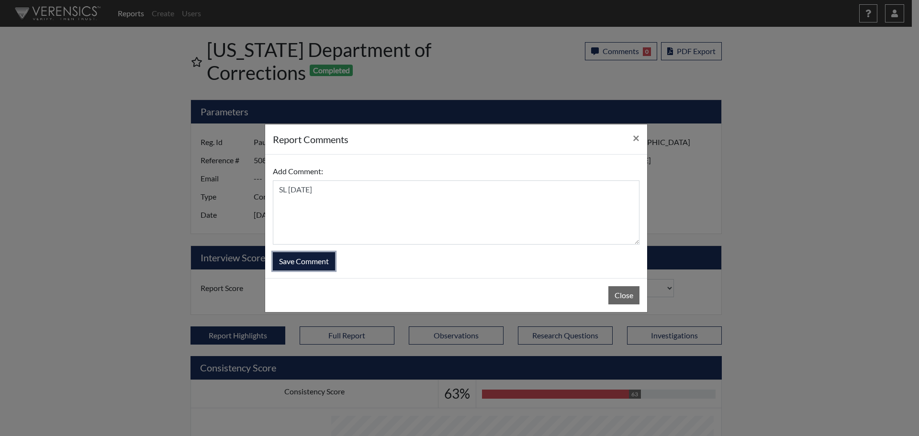
click at [314, 265] on button "Save Comment" at bounding box center [304, 261] width 62 height 18
select select
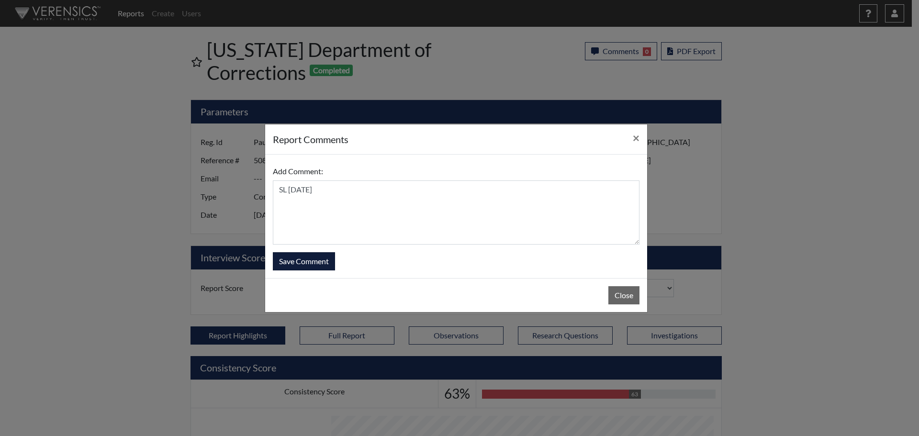
select select
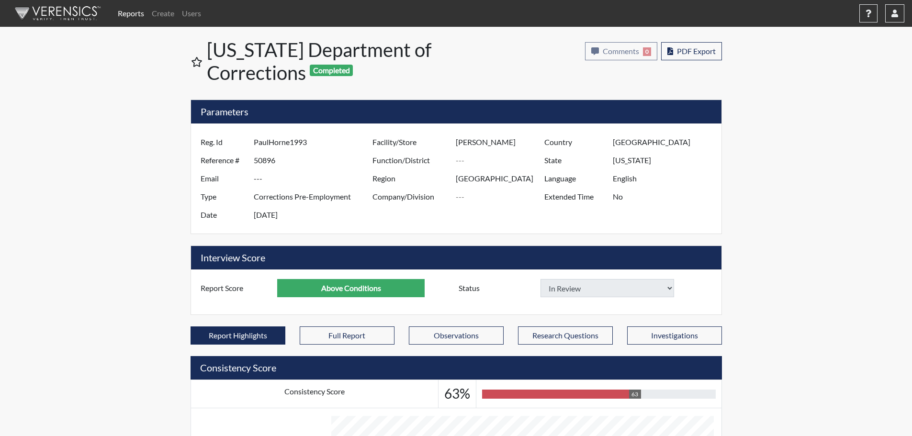
select select
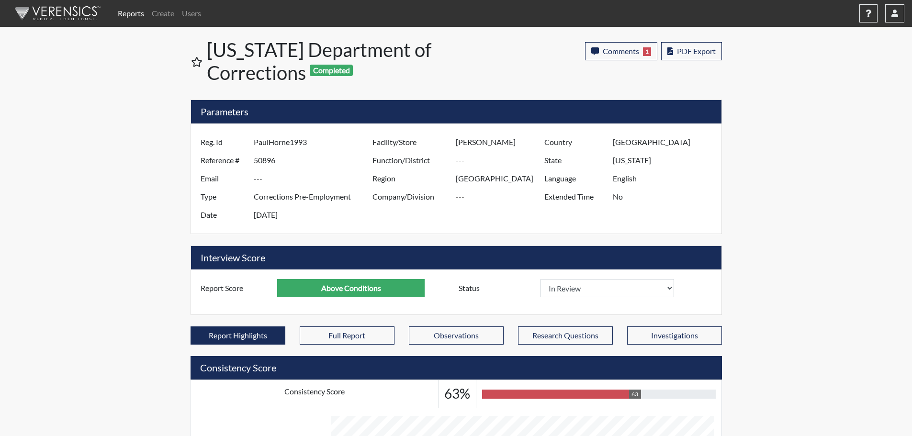
scroll to position [159, 398]
